Goal: Information Seeking & Learning: Learn about a topic

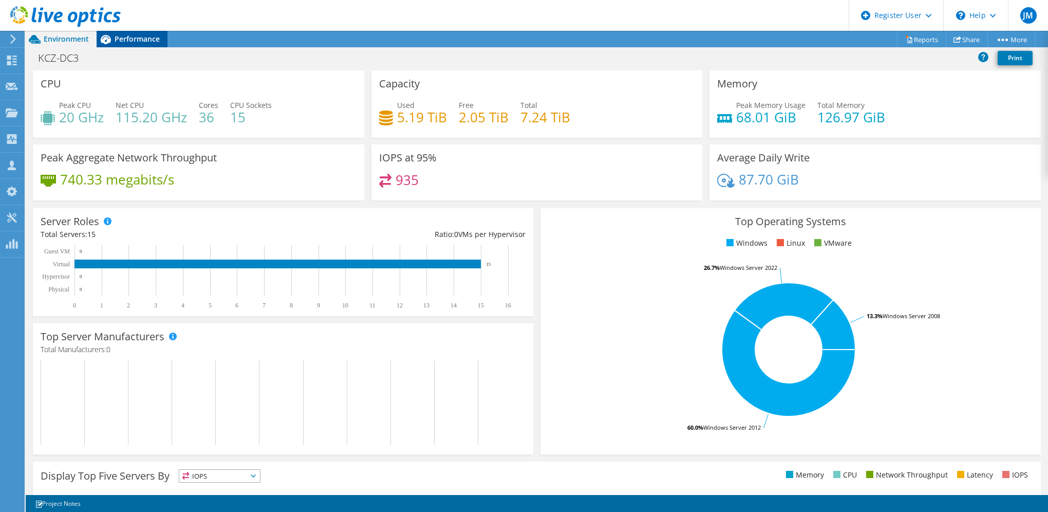
click at [144, 32] on div "Performance" at bounding box center [132, 39] width 71 height 16
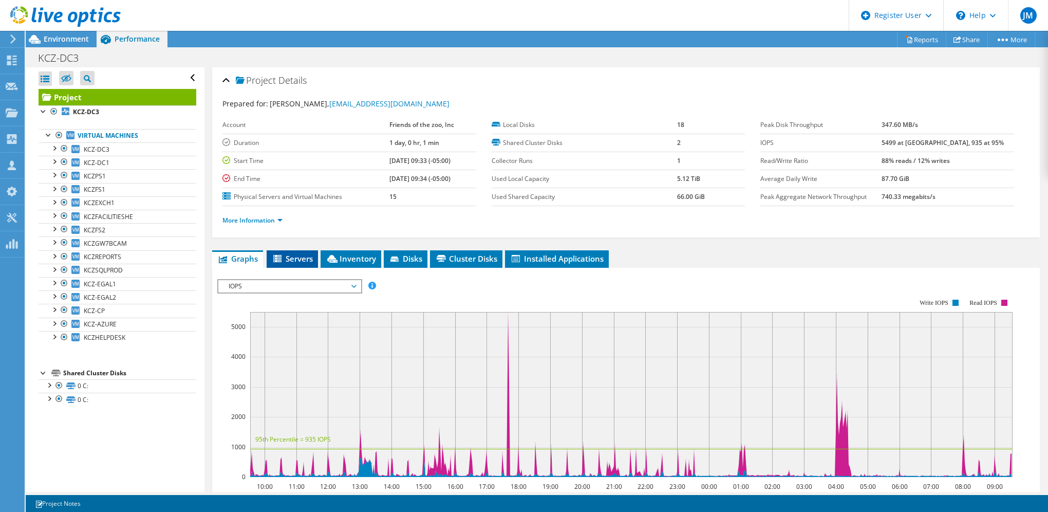
click at [300, 255] on span "Servers" at bounding box center [292, 258] width 41 height 10
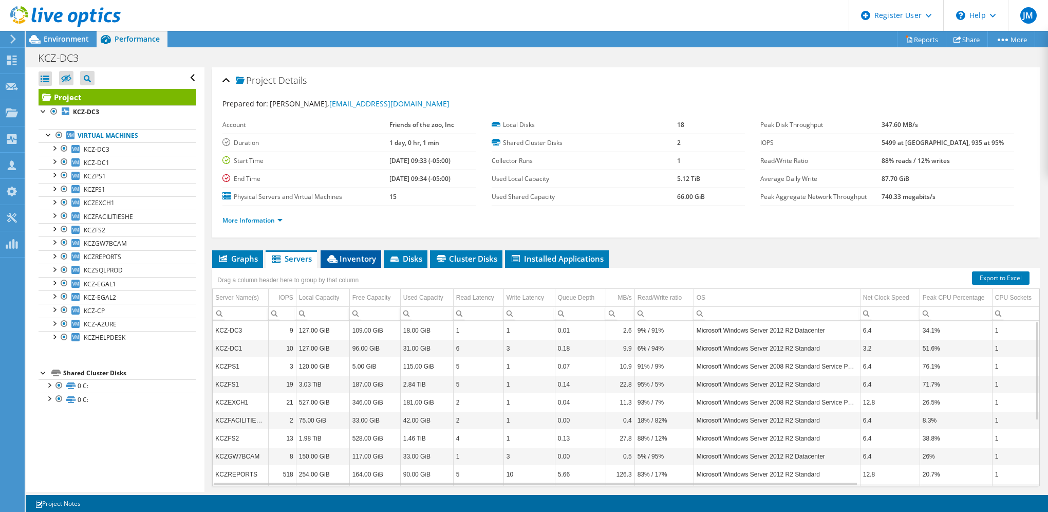
click at [350, 250] on li "Inventory" at bounding box center [351, 258] width 61 height 17
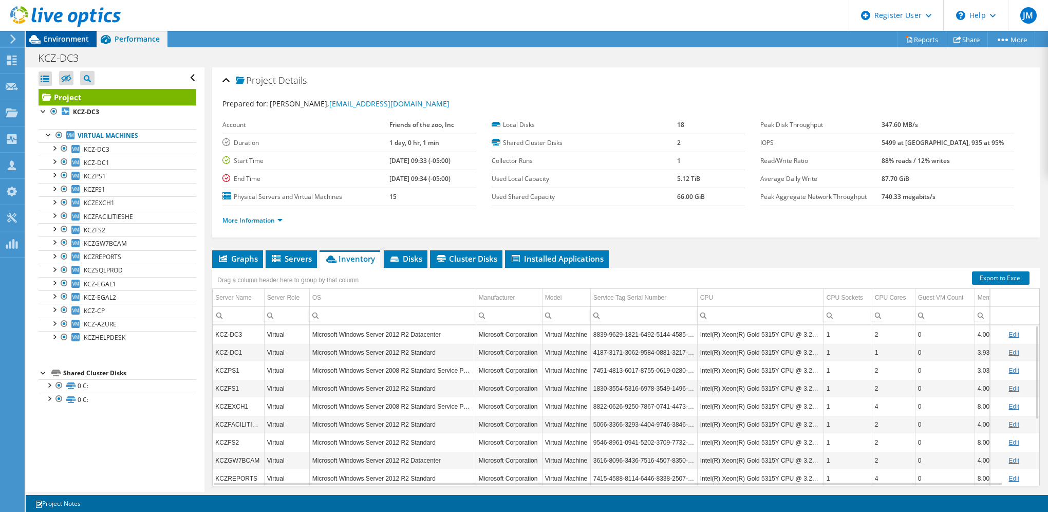
click at [72, 36] on span "Environment" at bounding box center [66, 39] width 45 height 10
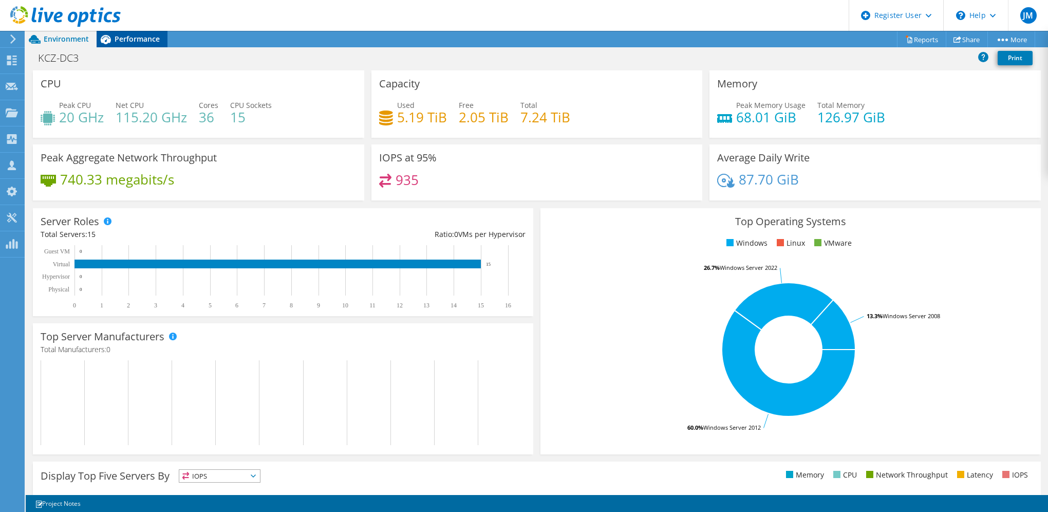
click at [125, 45] on div "Performance" at bounding box center [132, 39] width 71 height 16
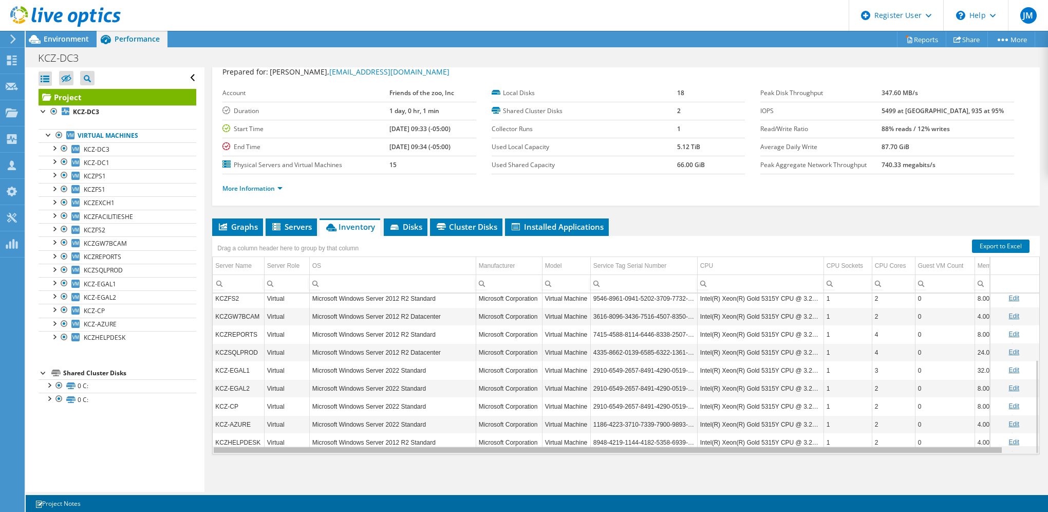
drag, startPoint x: 512, startPoint y: 450, endPoint x: 439, endPoint y: 451, distance: 73.0
click at [439, 451] on body "JM Dell User [PERSON_NAME] [PERSON_NAME][EMAIL_ADDRESS][PERSON_NAME][DOMAIN_NAM…" at bounding box center [524, 256] width 1048 height 512
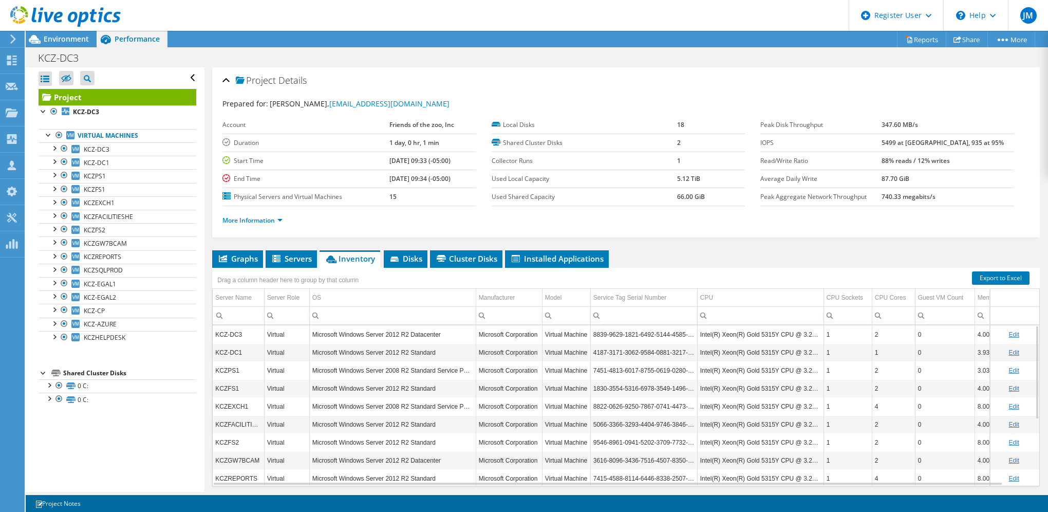
scroll to position [32, 0]
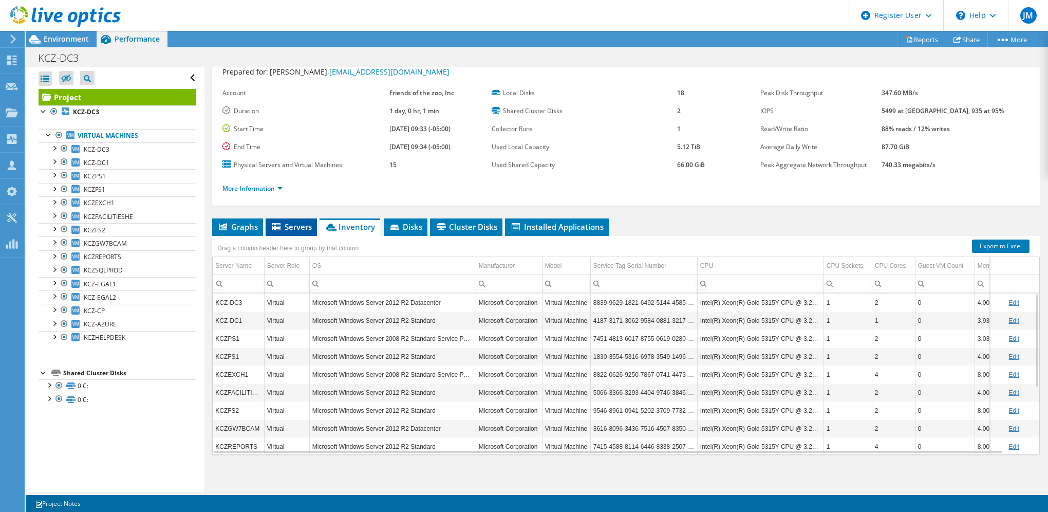
click at [285, 225] on span "Servers" at bounding box center [291, 226] width 41 height 10
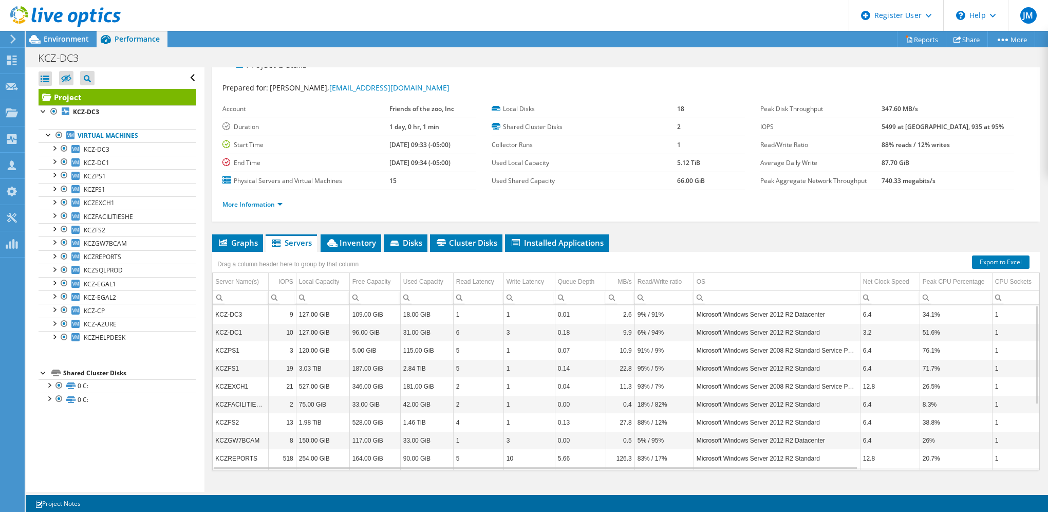
scroll to position [0, 0]
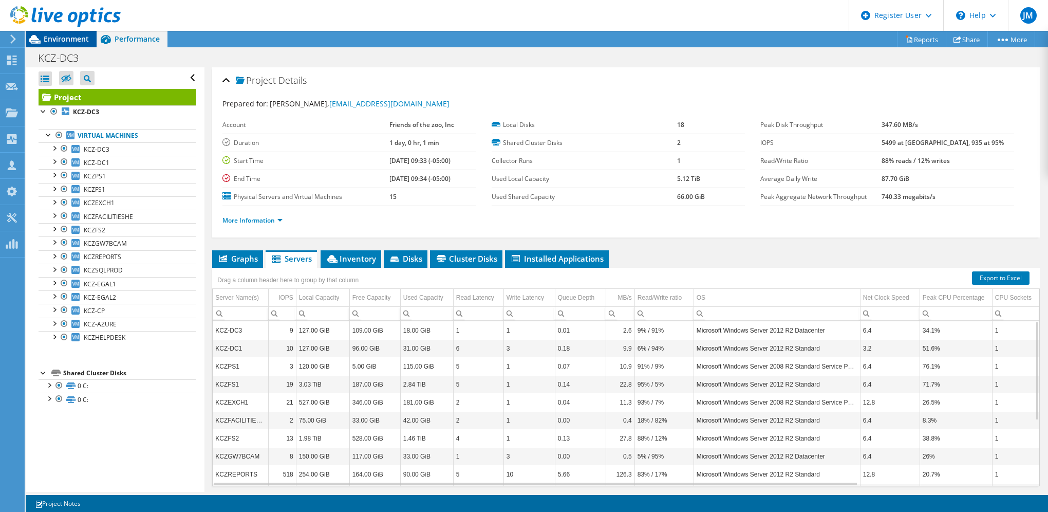
click at [70, 42] on span "Environment" at bounding box center [66, 39] width 45 height 10
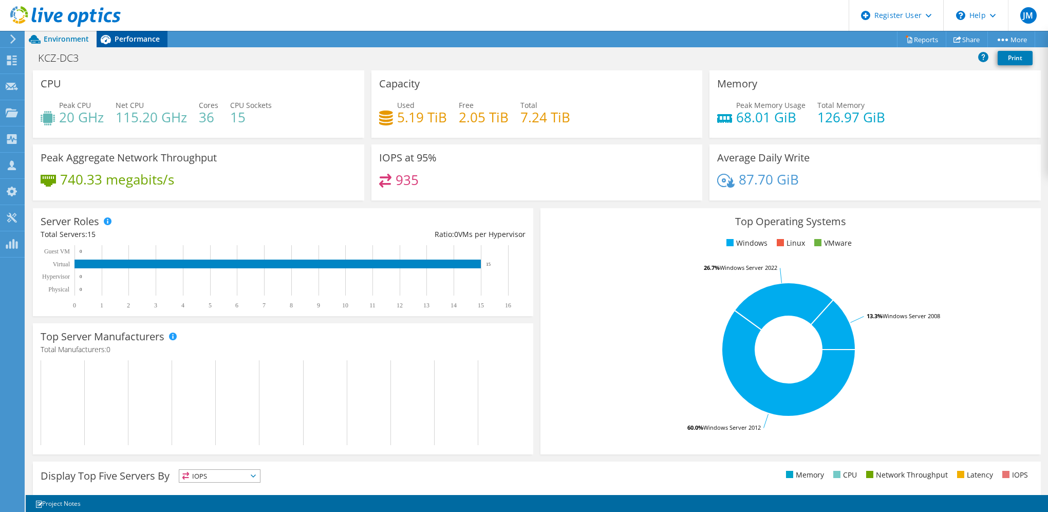
click at [147, 41] on span "Performance" at bounding box center [137, 39] width 45 height 10
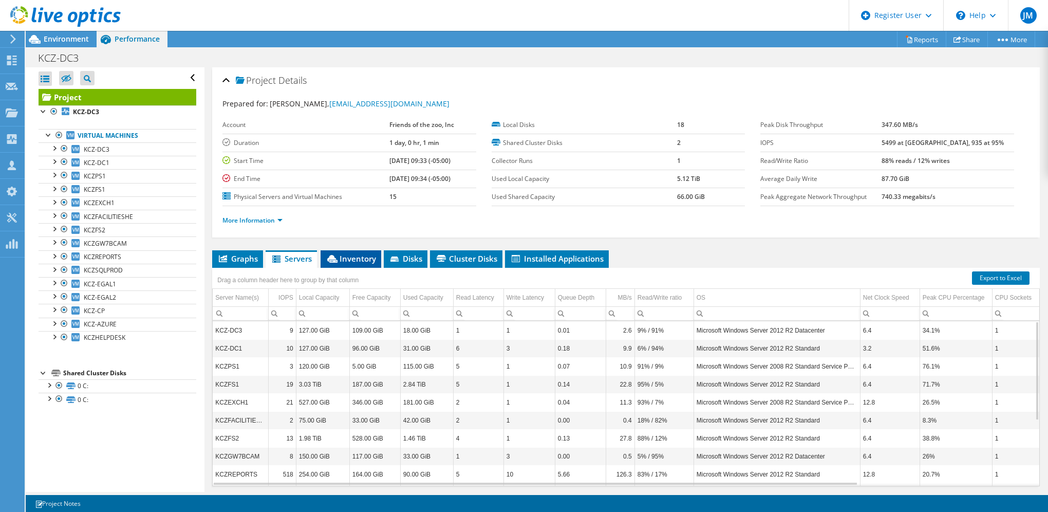
click at [337, 256] on icon at bounding box center [332, 259] width 10 height 8
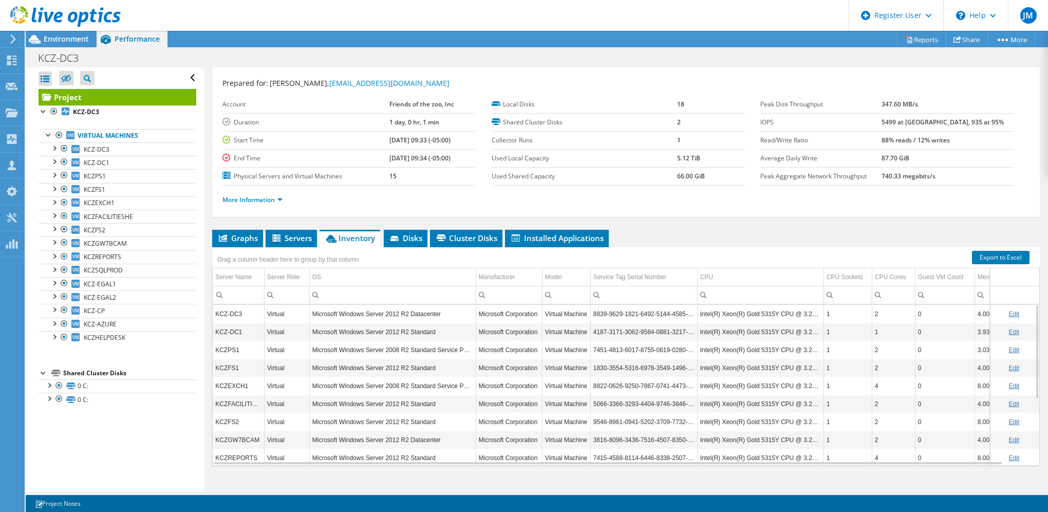
scroll to position [32, 0]
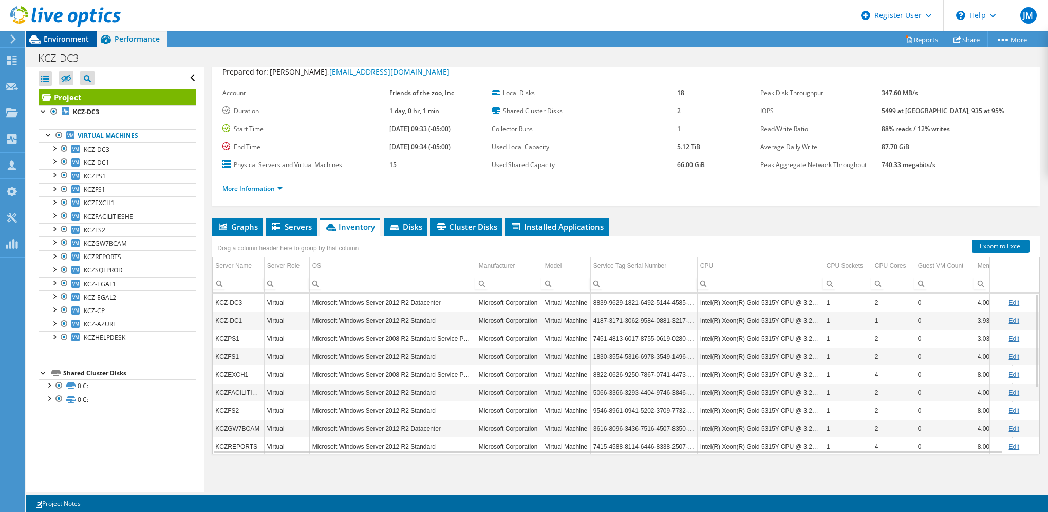
click at [87, 39] on span "Environment" at bounding box center [66, 39] width 45 height 10
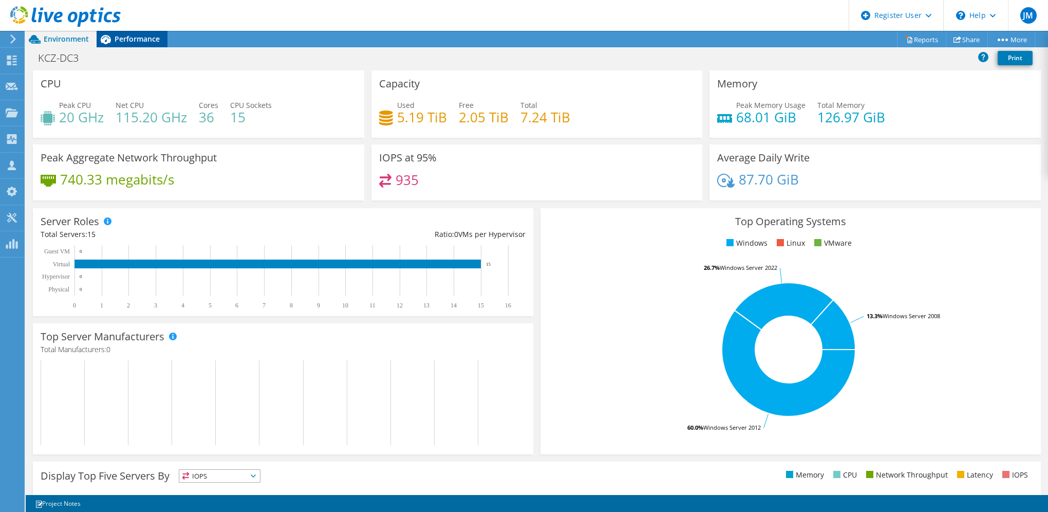
click at [143, 45] on div "Performance" at bounding box center [132, 39] width 71 height 16
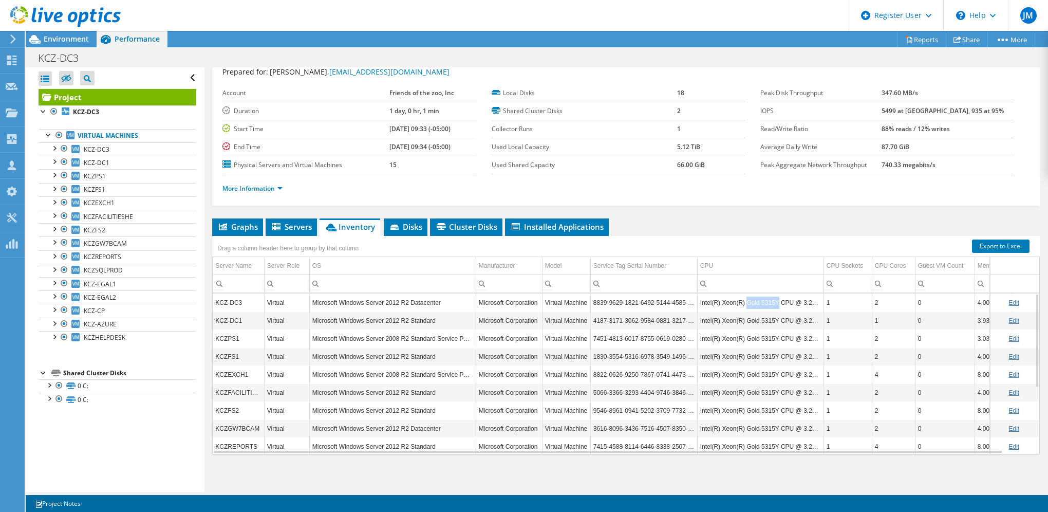
drag, startPoint x: 775, startPoint y: 301, endPoint x: 745, endPoint y: 302, distance: 29.3
click at [745, 302] on td "Intel(R) Xeon(R) Gold 5315Y CPU @ 3.20GHz" at bounding box center [760, 302] width 126 height 18
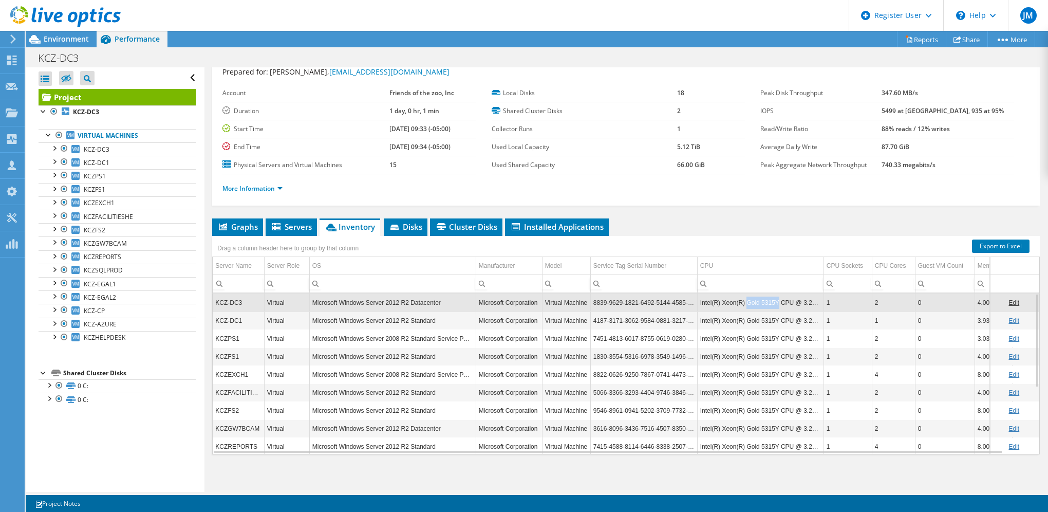
copy td "Gold 5315Y"
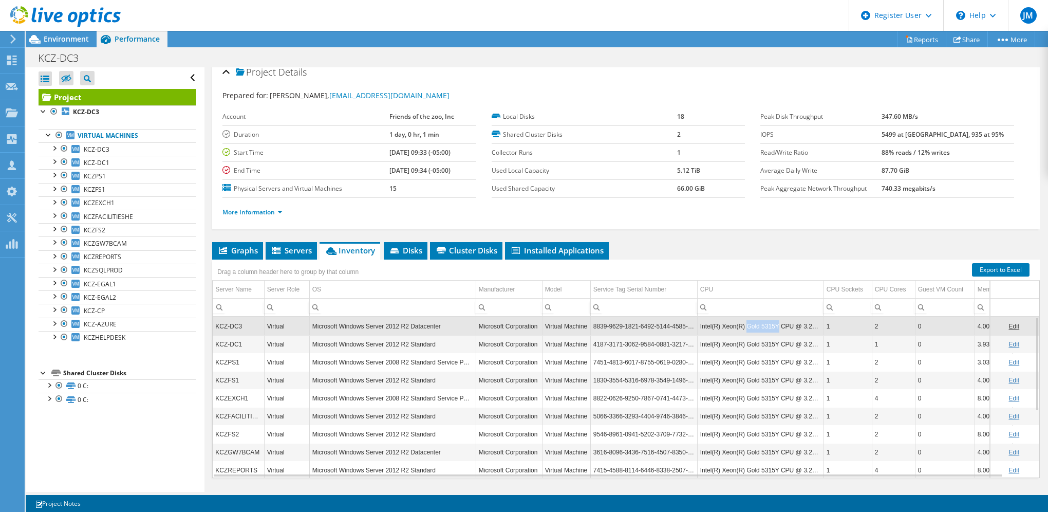
scroll to position [0, 0]
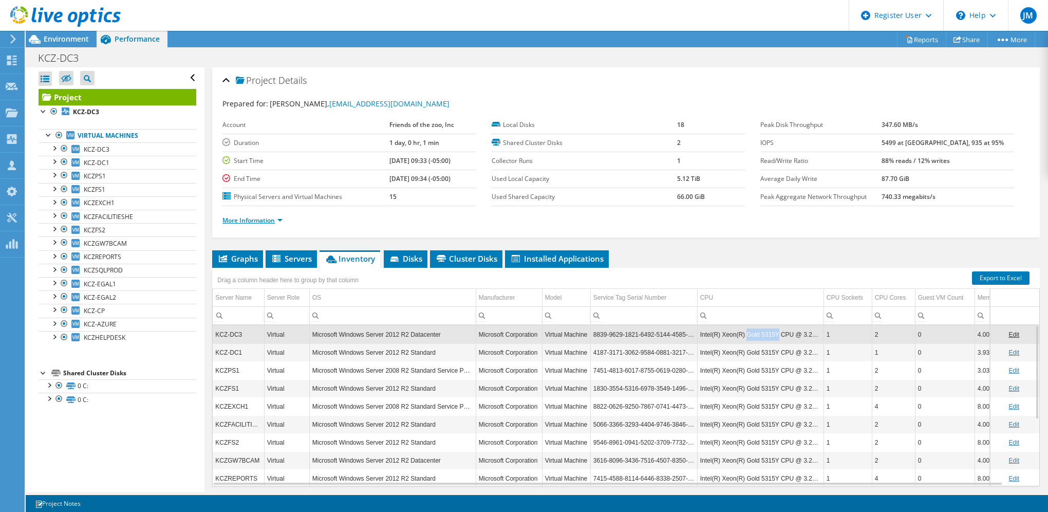
click at [281, 218] on link "More Information" at bounding box center [252, 220] width 60 height 9
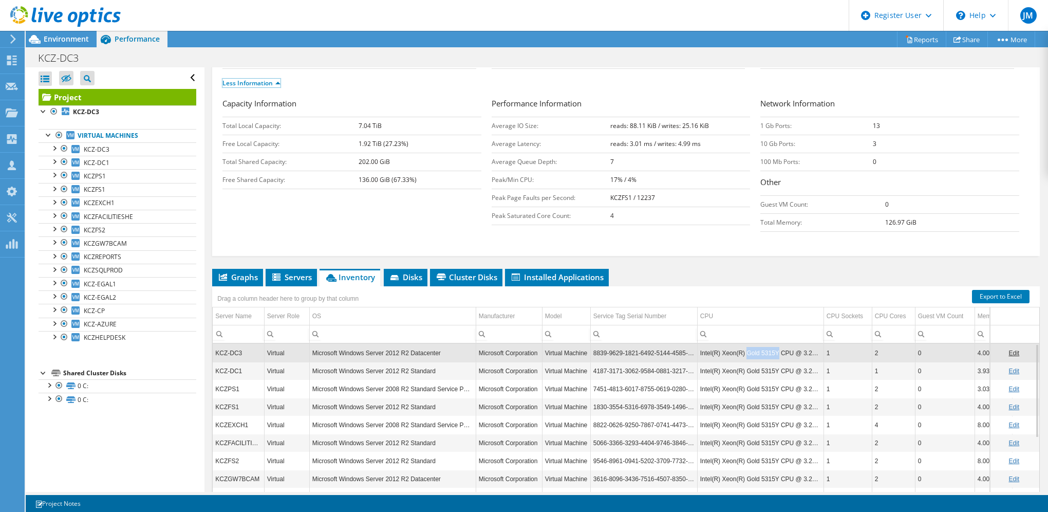
scroll to position [186, 0]
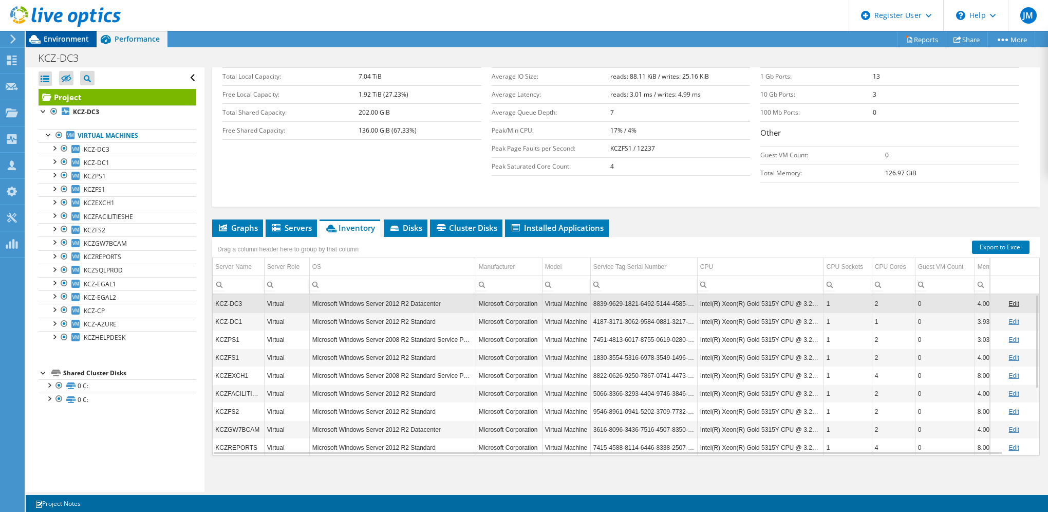
click at [77, 40] on span "Environment" at bounding box center [66, 39] width 45 height 10
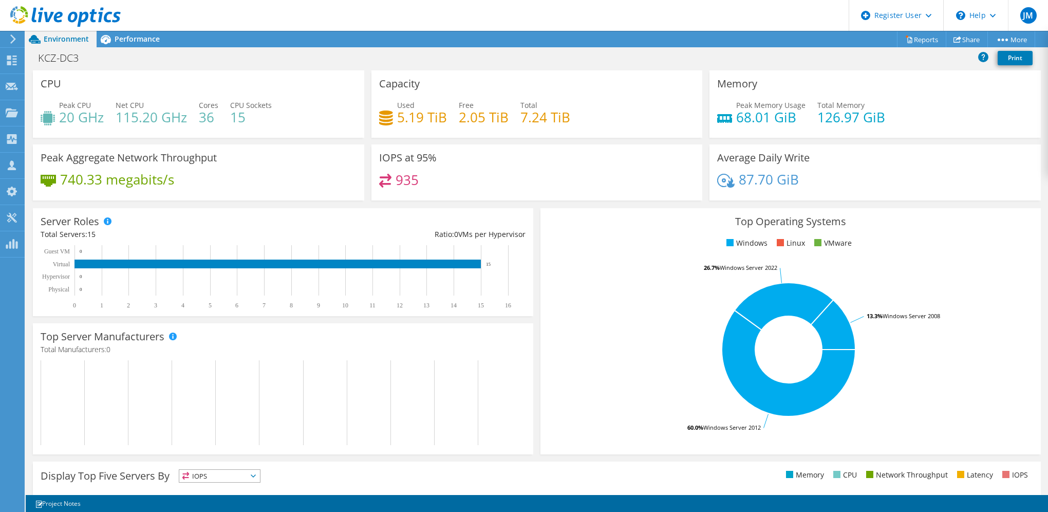
scroll to position [136, 0]
click at [142, 47] on div "Performance" at bounding box center [132, 39] width 71 height 16
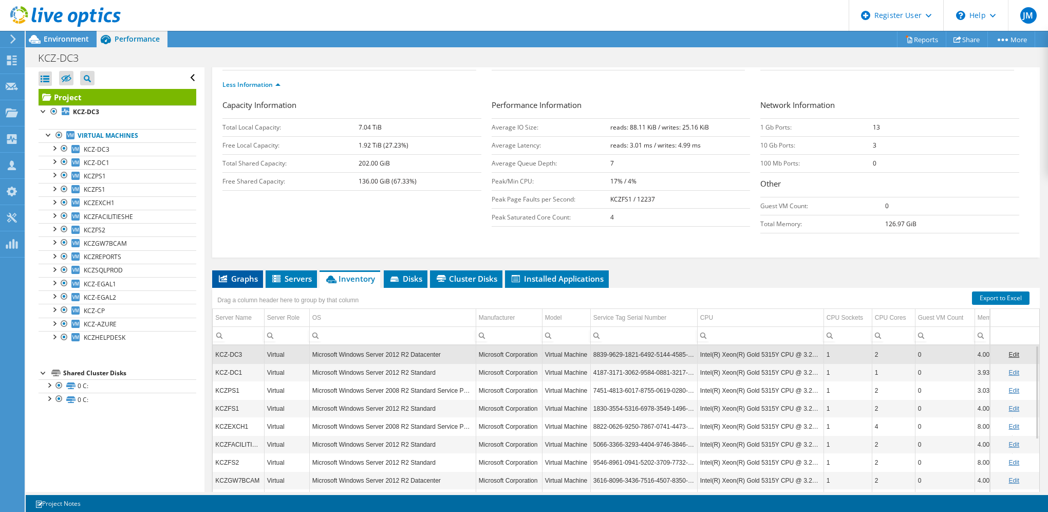
click at [238, 273] on span "Graphs" at bounding box center [237, 278] width 41 height 10
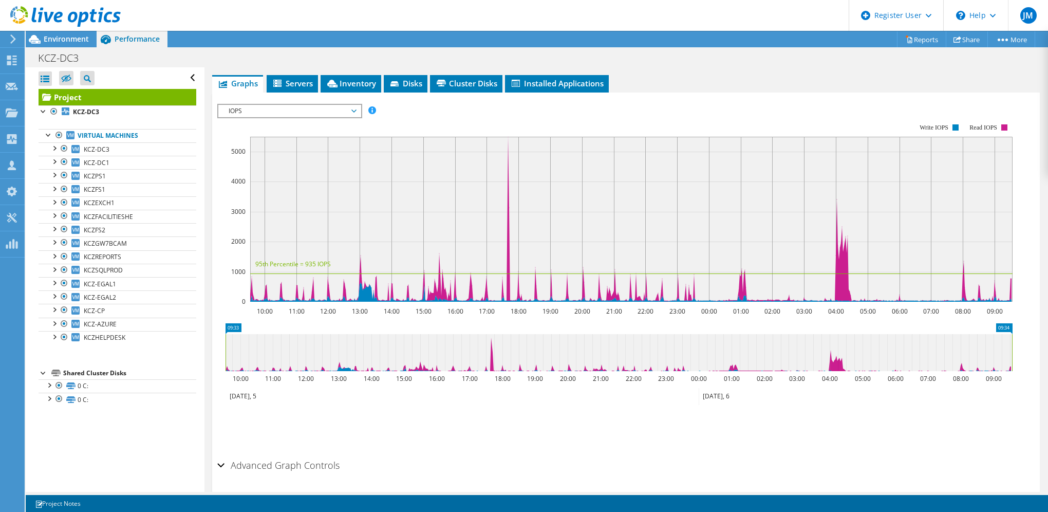
scroll to position [341, 0]
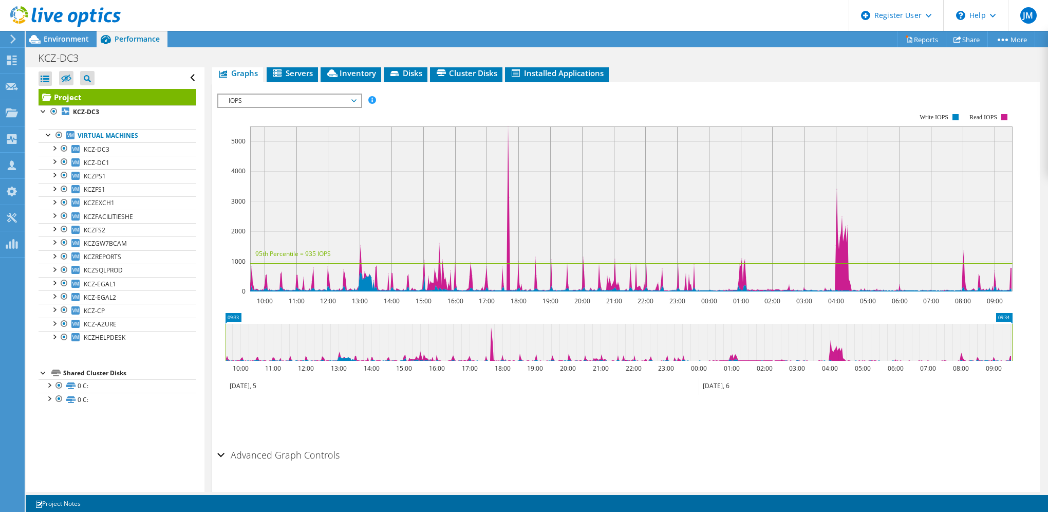
click at [317, 97] on span "IOPS" at bounding box center [289, 101] width 132 height 12
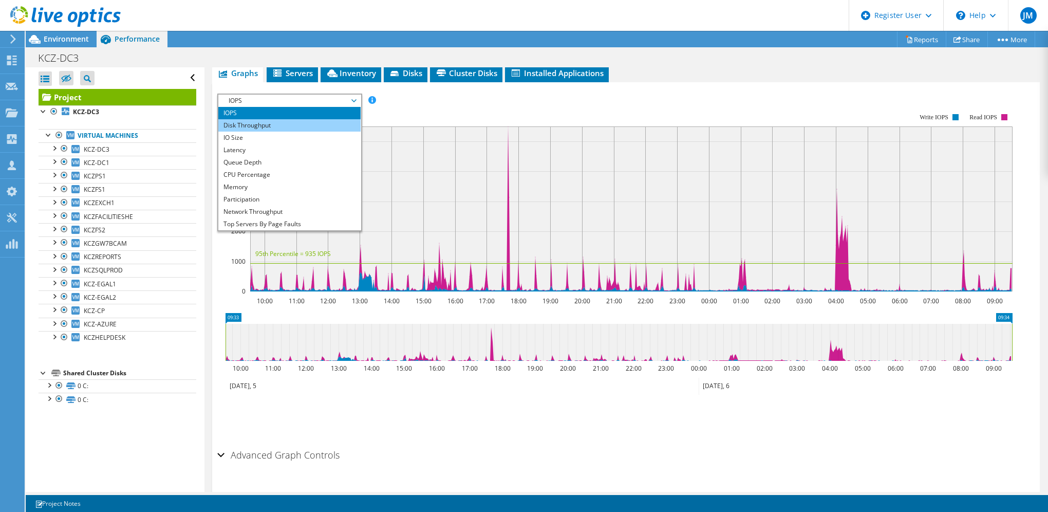
click at [311, 121] on li "Disk Throughput" at bounding box center [289, 125] width 142 height 12
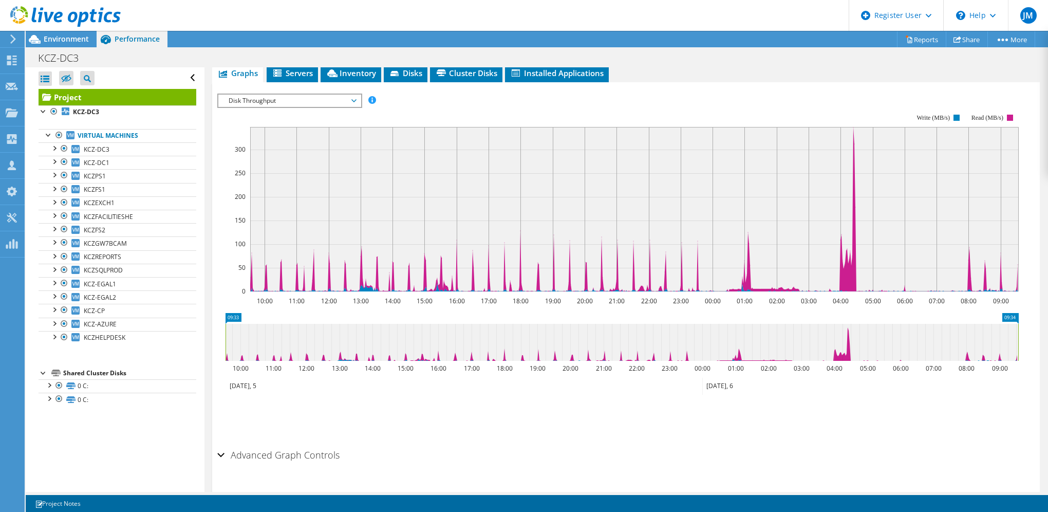
scroll to position [304, 0]
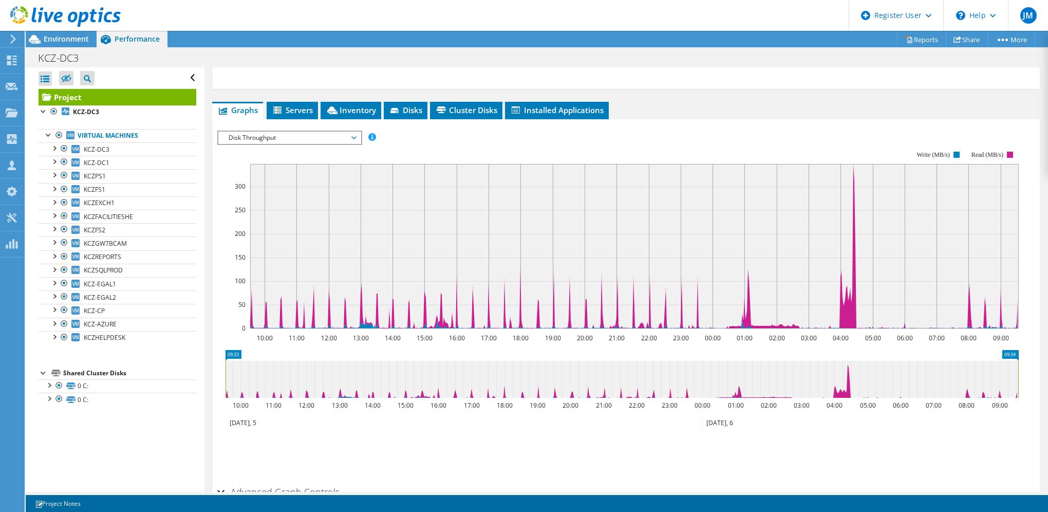
click at [305, 136] on span "Disk Throughput" at bounding box center [289, 138] width 132 height 12
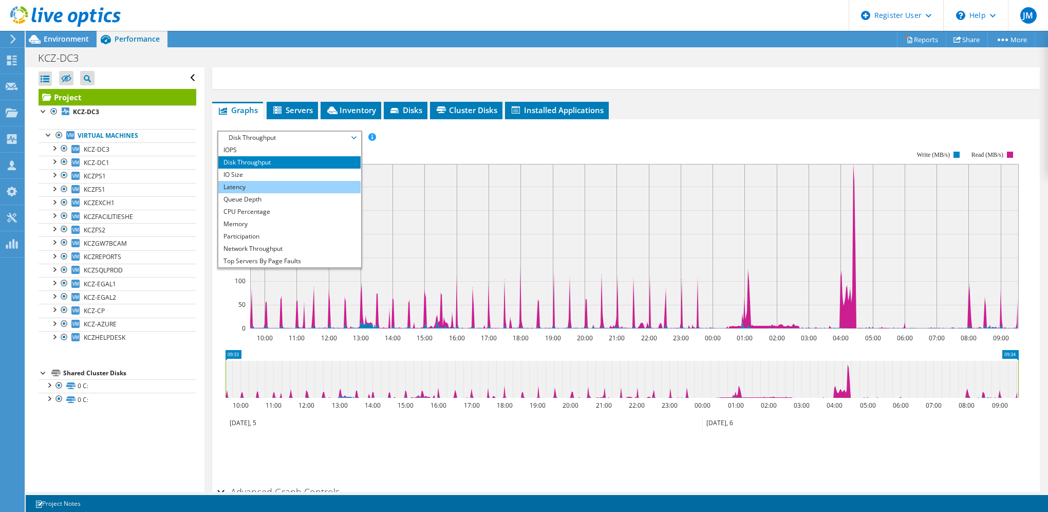
click at [285, 181] on li "Latency" at bounding box center [289, 187] width 142 height 12
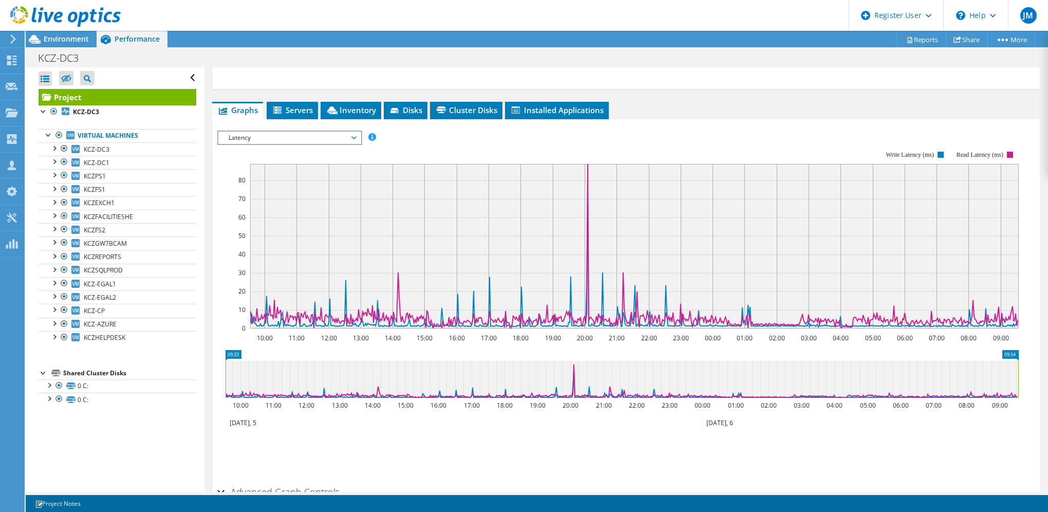
click at [314, 132] on span "Latency" at bounding box center [289, 138] width 132 height 12
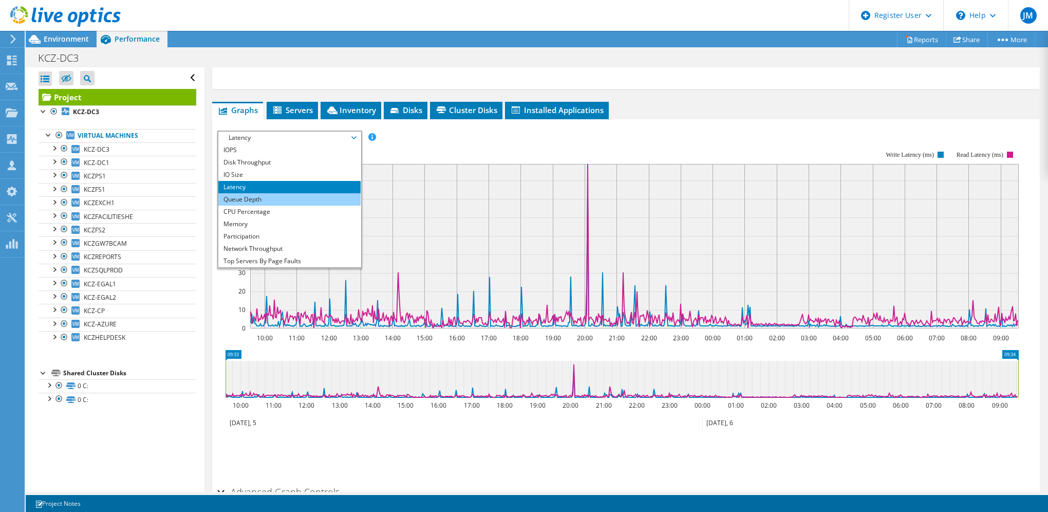
click at [303, 200] on li "Queue Depth" at bounding box center [289, 199] width 142 height 12
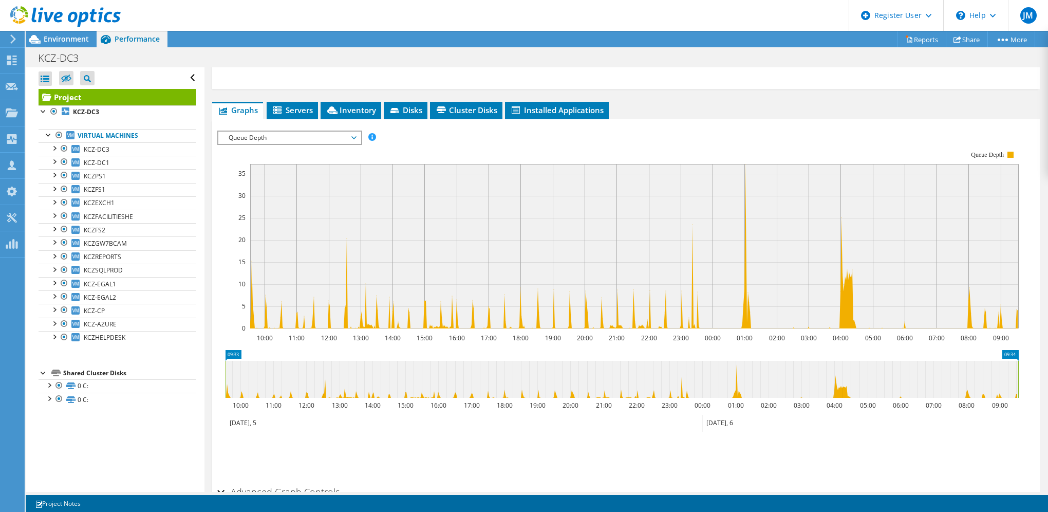
click at [294, 134] on span "Queue Depth" at bounding box center [289, 138] width 132 height 12
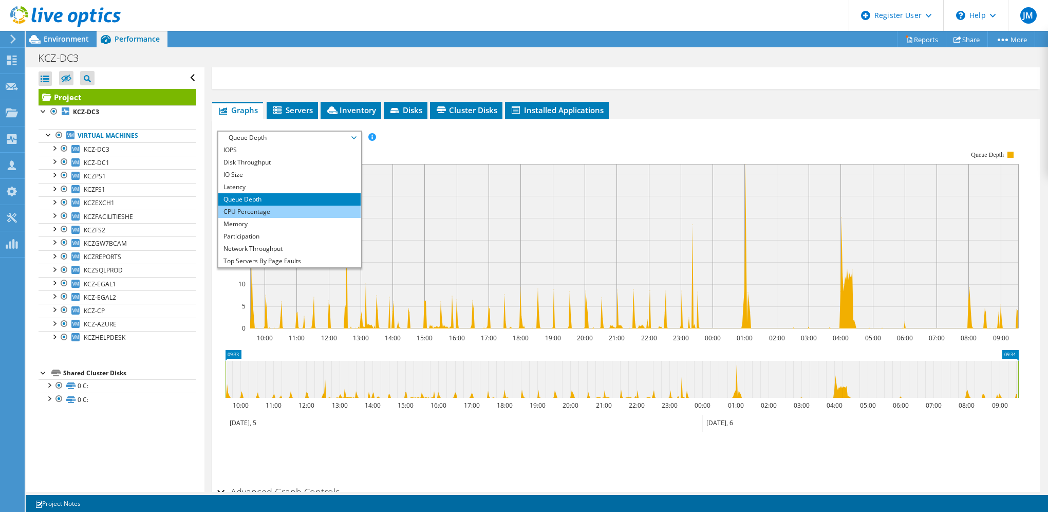
click at [294, 210] on li "CPU Percentage" at bounding box center [289, 211] width 142 height 12
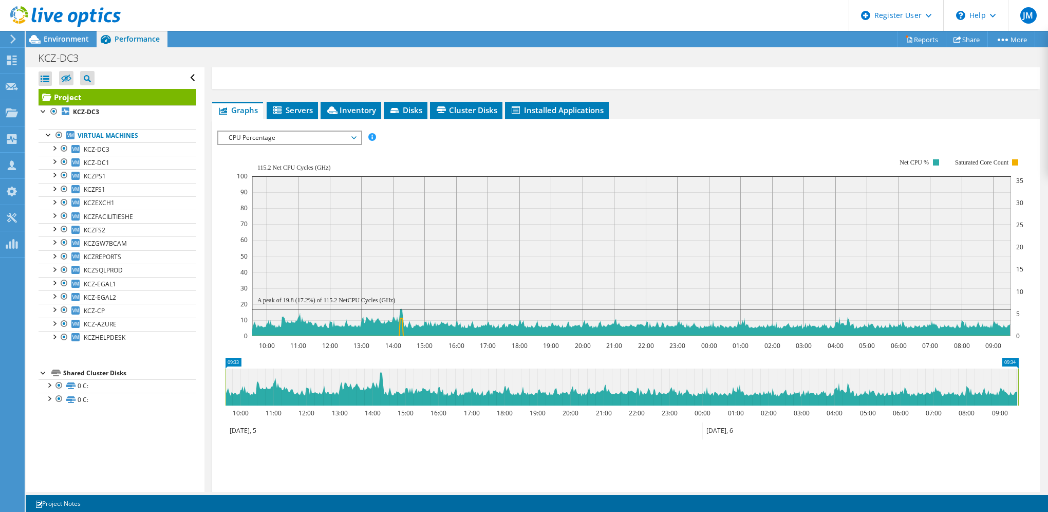
click at [263, 137] on span "CPU Percentage" at bounding box center [289, 138] width 132 height 12
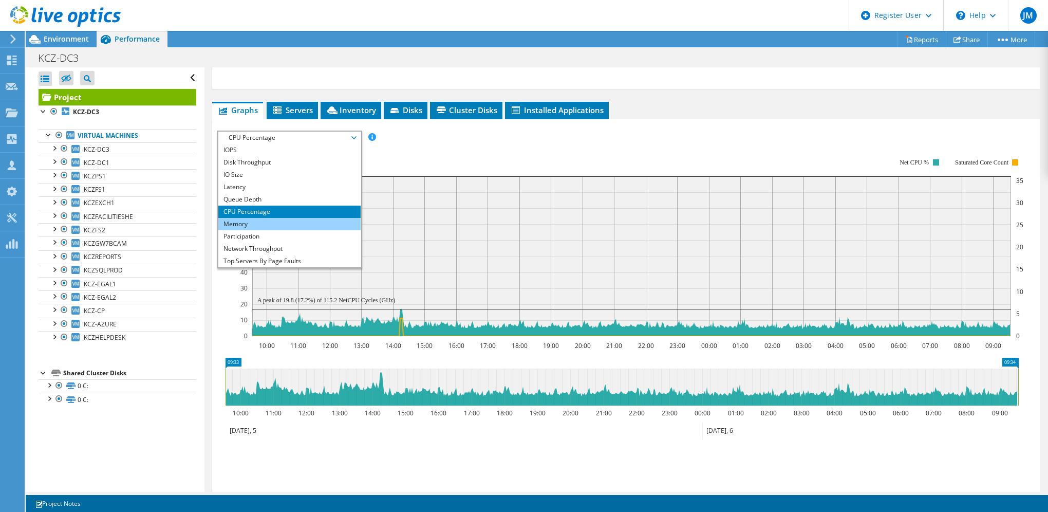
click at [279, 219] on li "Memory" at bounding box center [289, 224] width 142 height 12
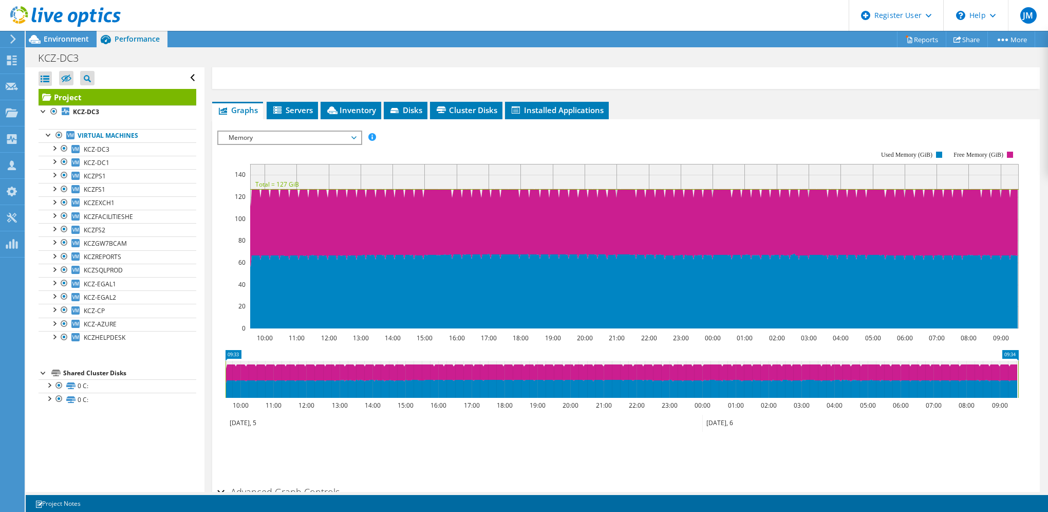
click at [269, 134] on span "Memory" at bounding box center [289, 138] width 132 height 12
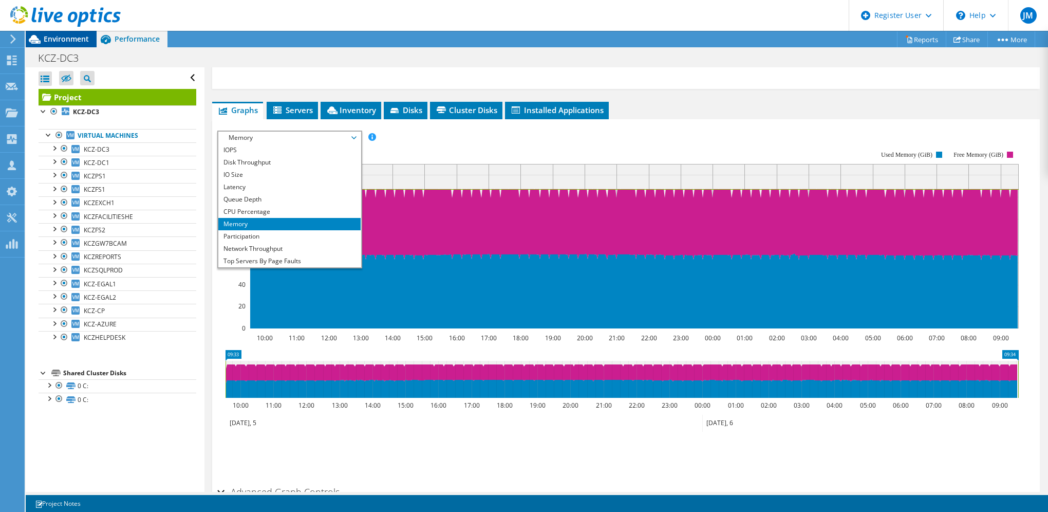
click at [74, 43] on span "Environment" at bounding box center [66, 39] width 45 height 10
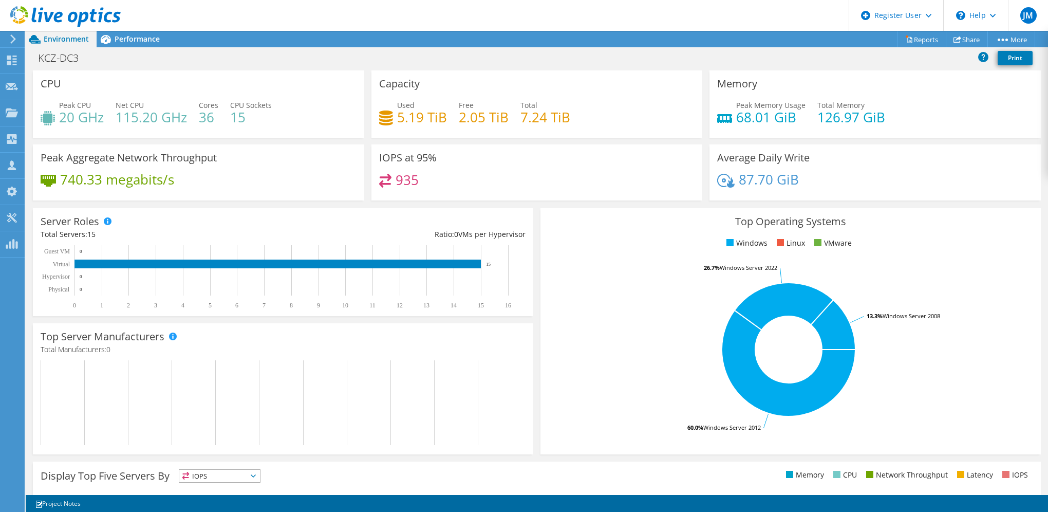
scroll to position [259, 0]
click at [139, 36] on span "Performance" at bounding box center [137, 39] width 45 height 10
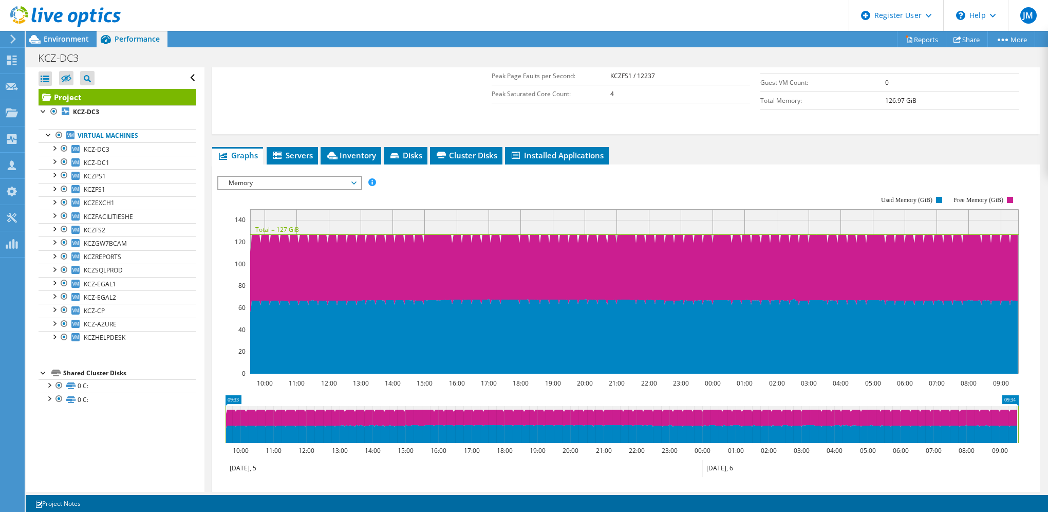
click at [271, 184] on span "Memory" at bounding box center [289, 183] width 132 height 12
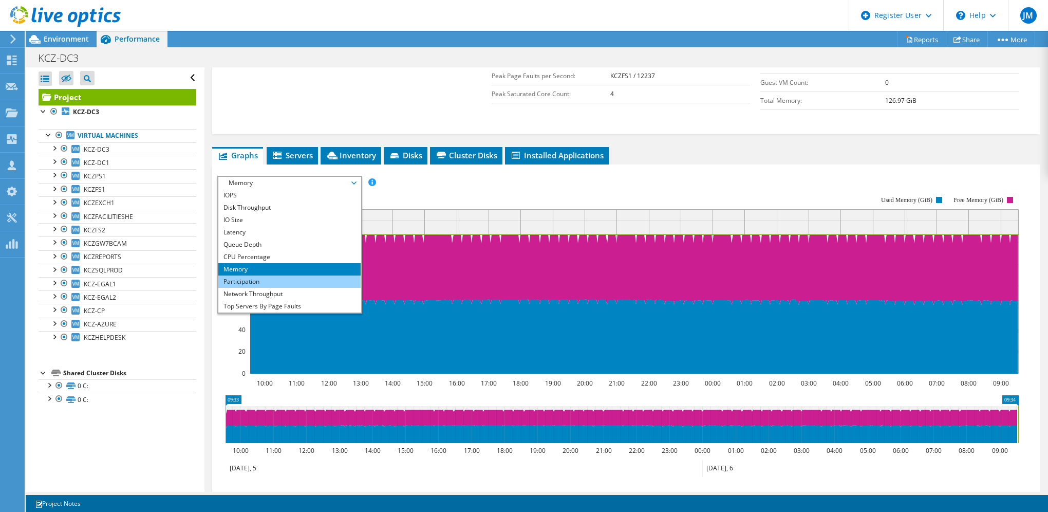
click at [290, 277] on li "Participation" at bounding box center [289, 281] width 142 height 12
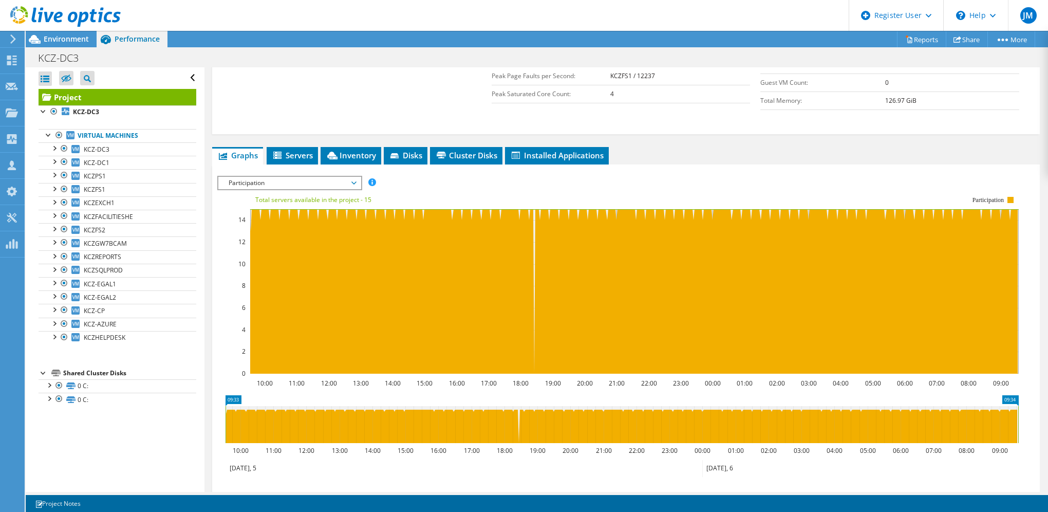
click at [242, 156] on span "Graphs" at bounding box center [237, 155] width 41 height 10
click at [253, 189] on rect at bounding box center [617, 284] width 801 height 205
click at [251, 177] on span "Participation" at bounding box center [289, 183] width 132 height 12
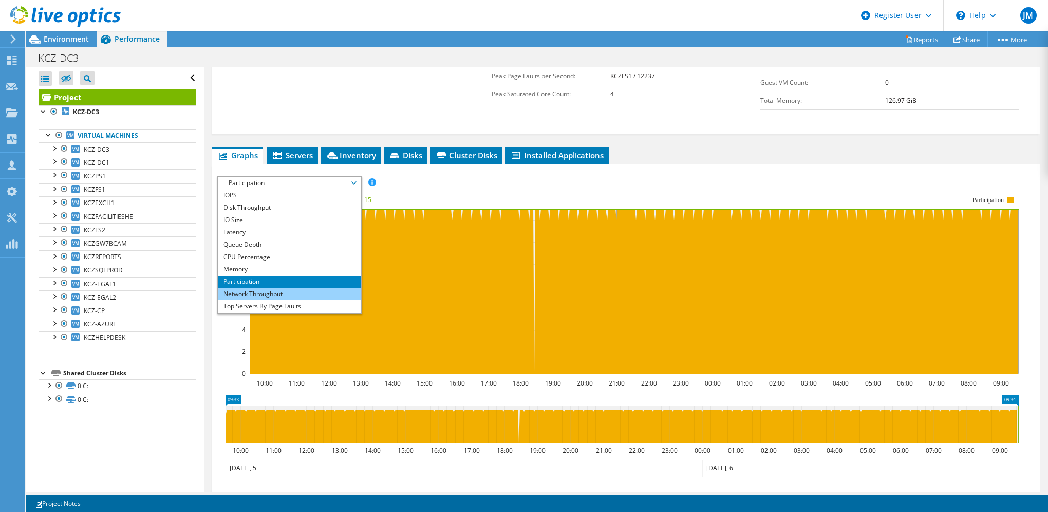
click at [261, 293] on li "Network Throughput" at bounding box center [289, 294] width 142 height 12
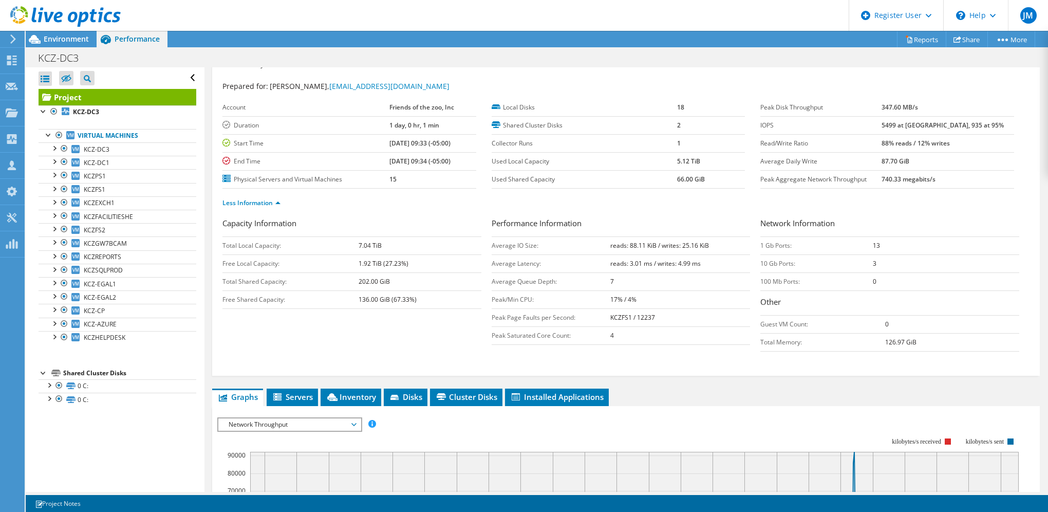
scroll to position [0, 0]
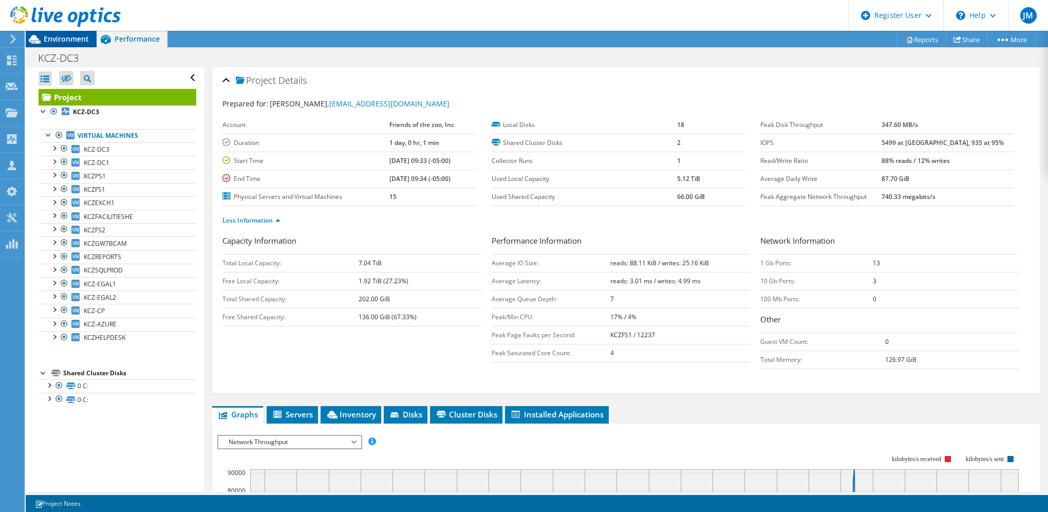
click at [63, 39] on span "Environment" at bounding box center [66, 39] width 45 height 10
